Goal: Find specific page/section

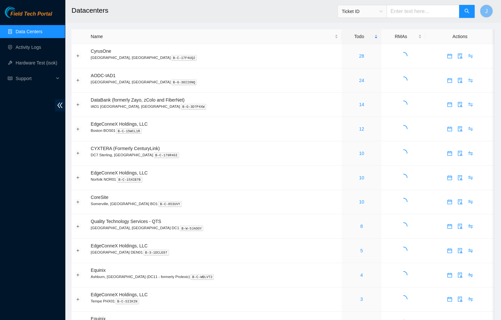
click at [422, 13] on input "text" at bounding box center [423, 11] width 73 height 13
paste input "B-V-5W4FJYN"
type input "B-V-5W4FJYN"
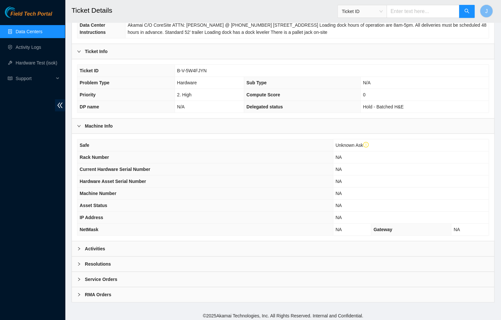
scroll to position [111, 0]
click at [78, 247] on icon "right" at bounding box center [79, 248] width 4 height 4
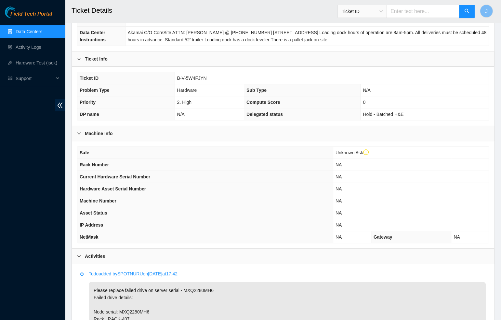
scroll to position [0, 0]
